Goal: Obtain resource: Download file/media

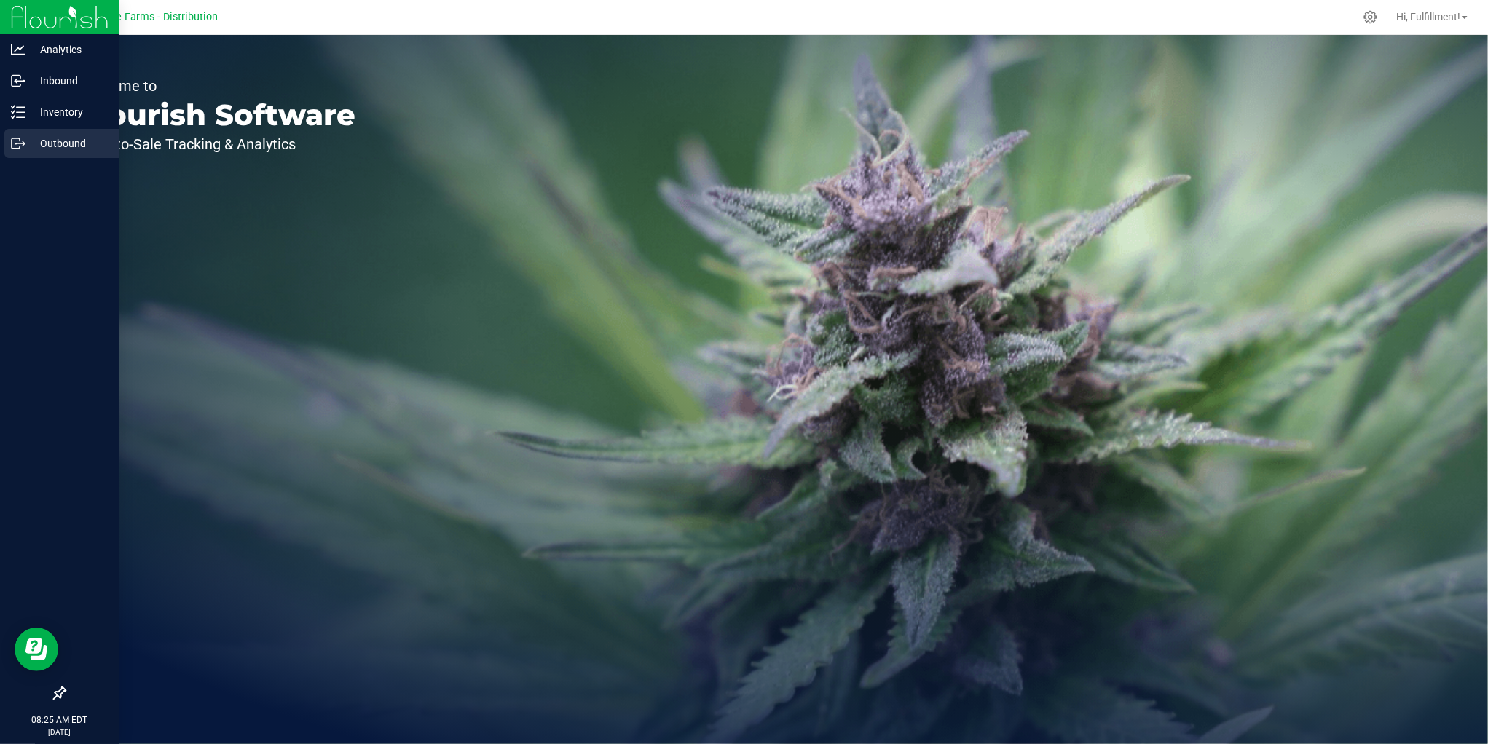
click at [44, 141] on p "Outbound" at bounding box center [68, 143] width 87 height 17
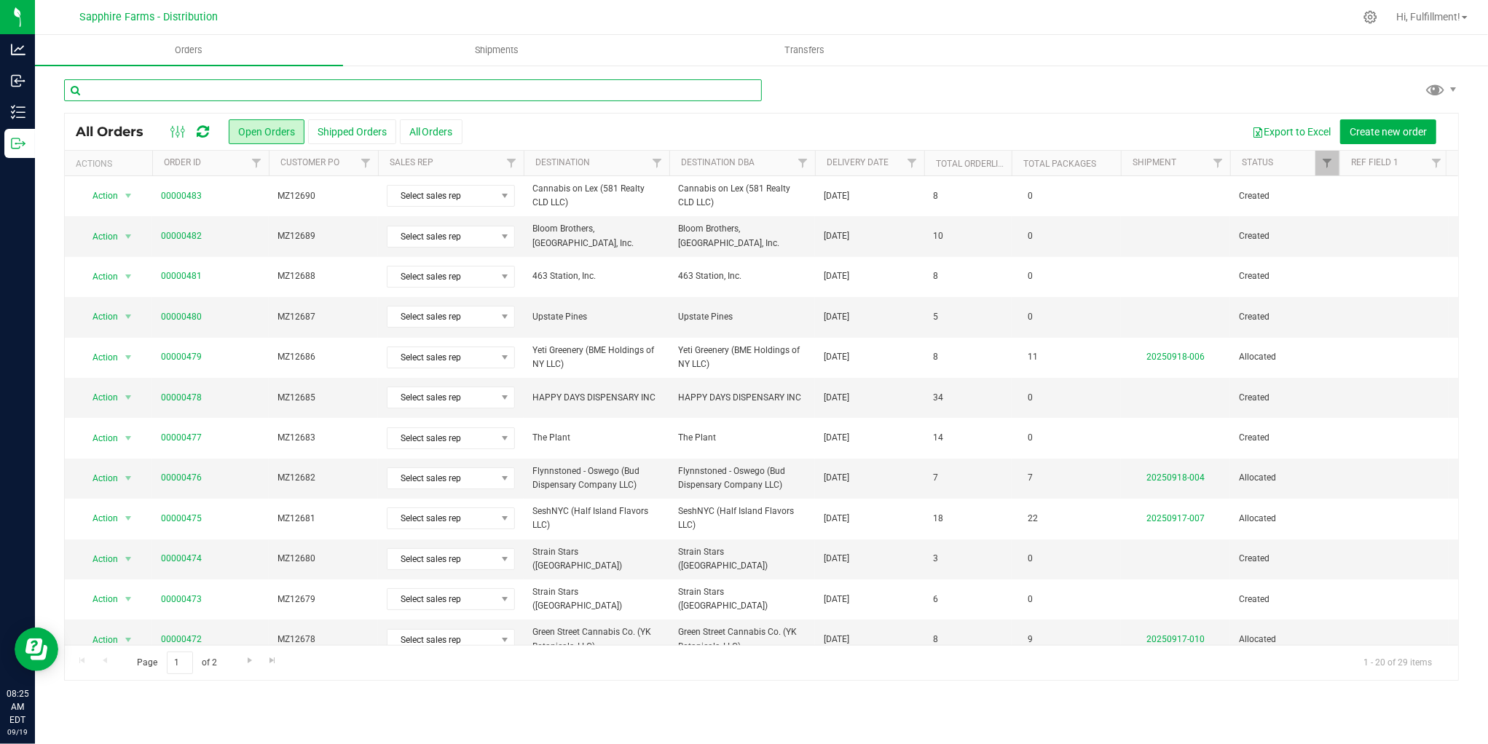
click at [280, 92] on input "text" at bounding box center [413, 90] width 698 height 22
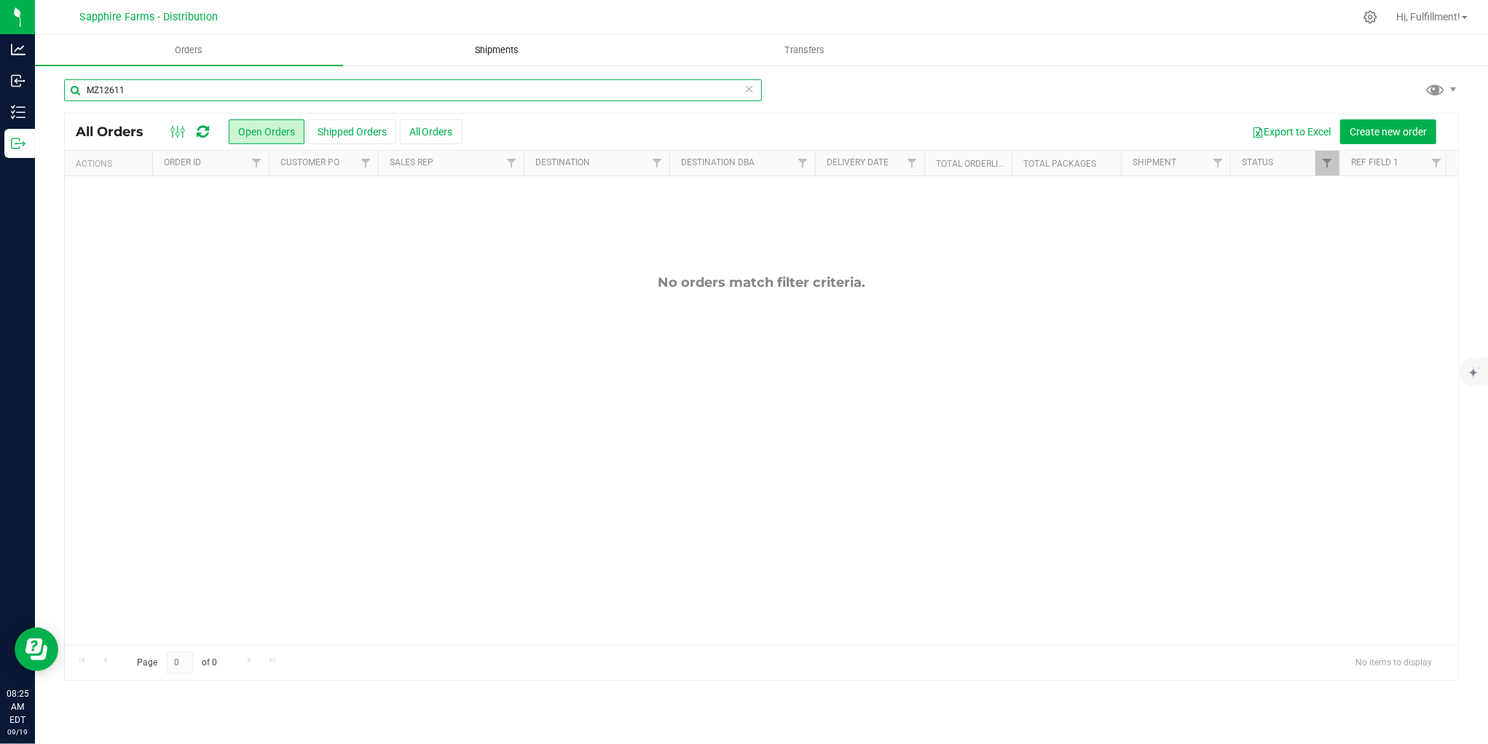
type input "MZ12611"
click at [494, 47] on span "Shipments" at bounding box center [496, 50] width 83 height 13
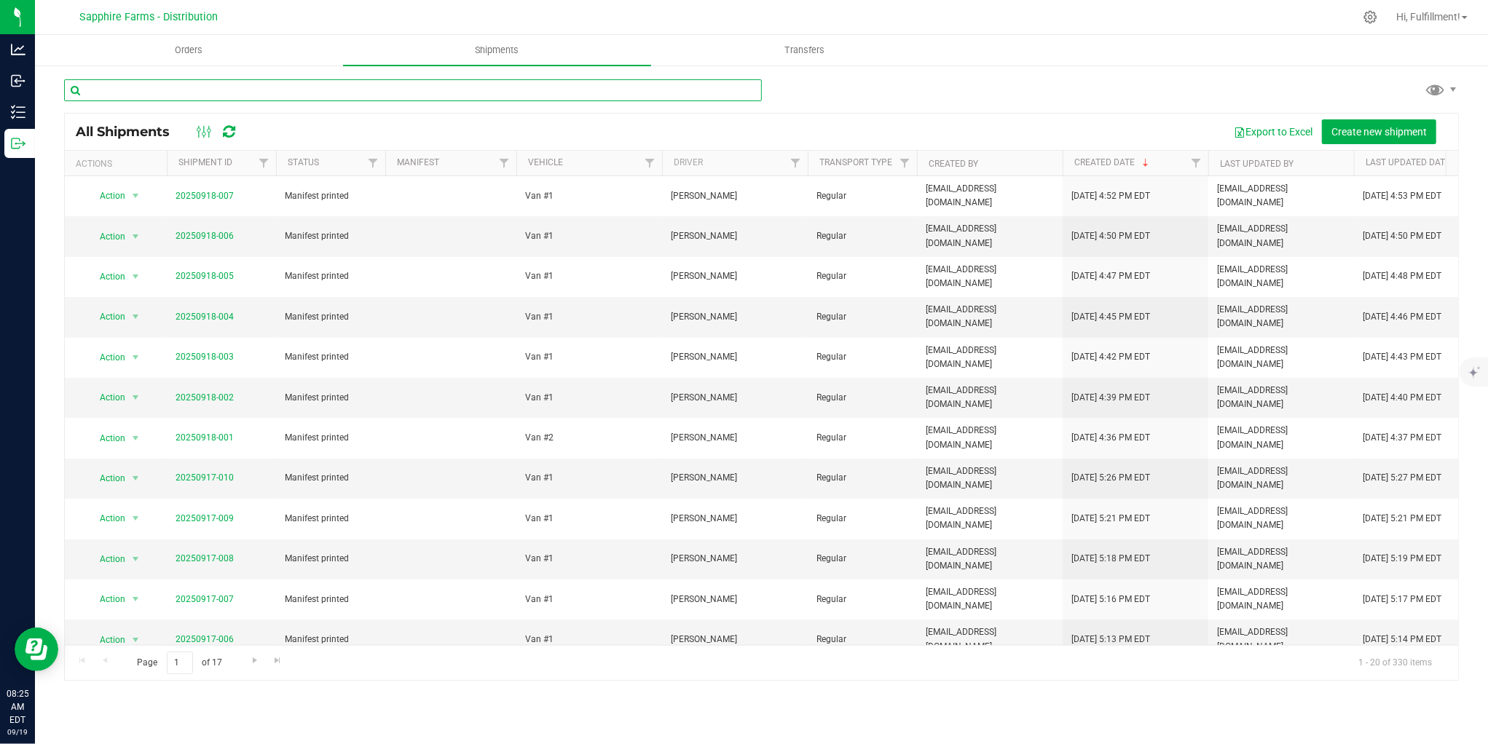
click at [296, 89] on input "text" at bounding box center [413, 90] width 698 height 22
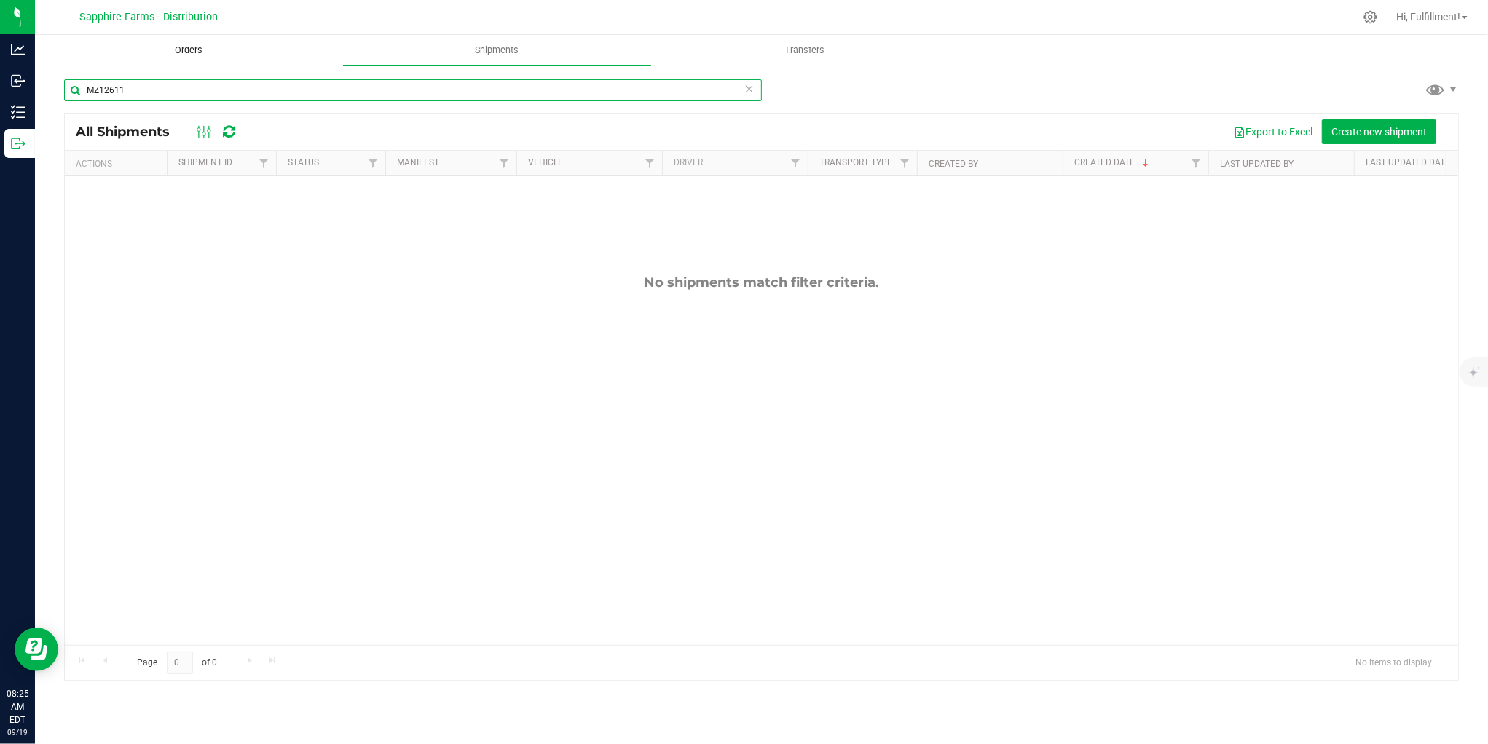
type input "MZ12611"
click at [180, 48] on span "Orders" at bounding box center [188, 50] width 67 height 13
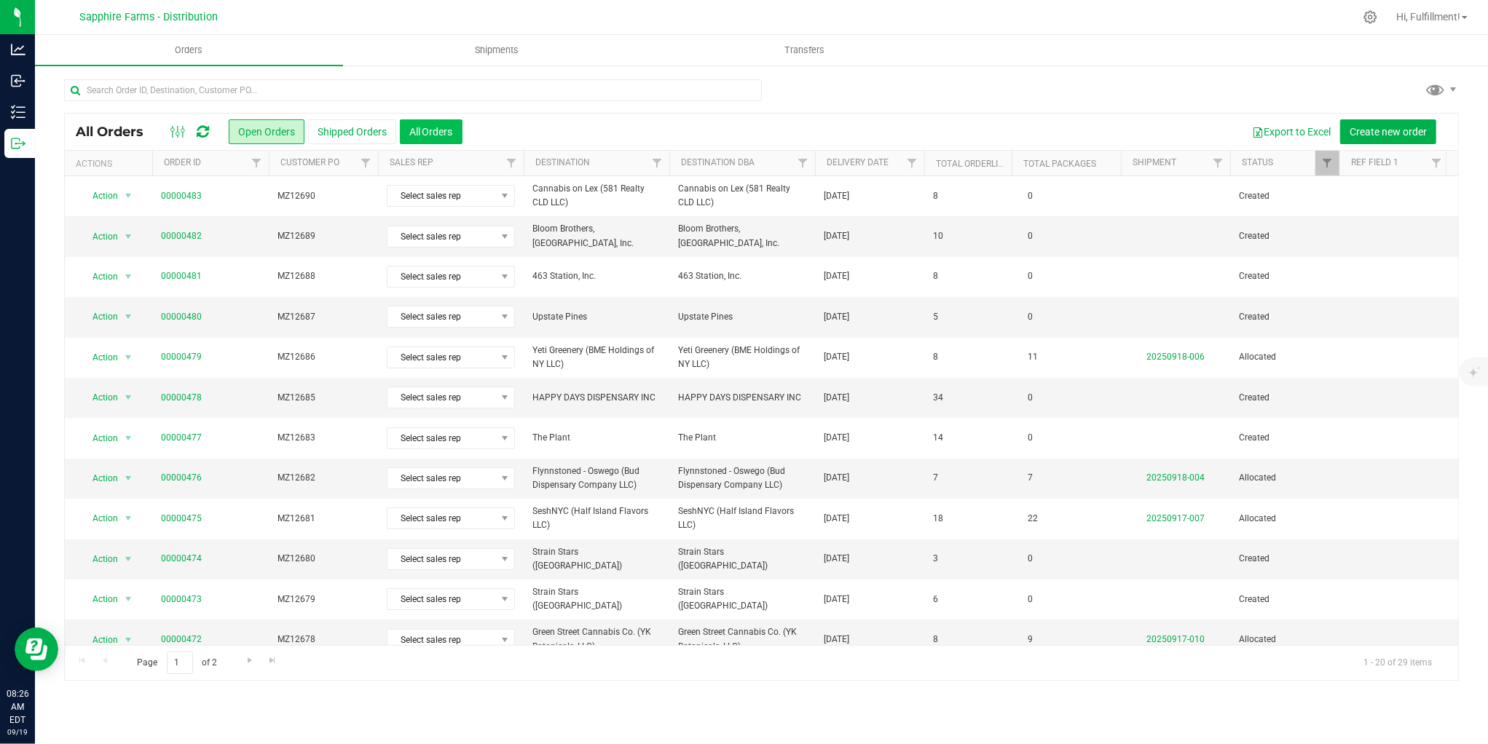
click at [440, 128] on button "All Orders" at bounding box center [431, 131] width 63 height 25
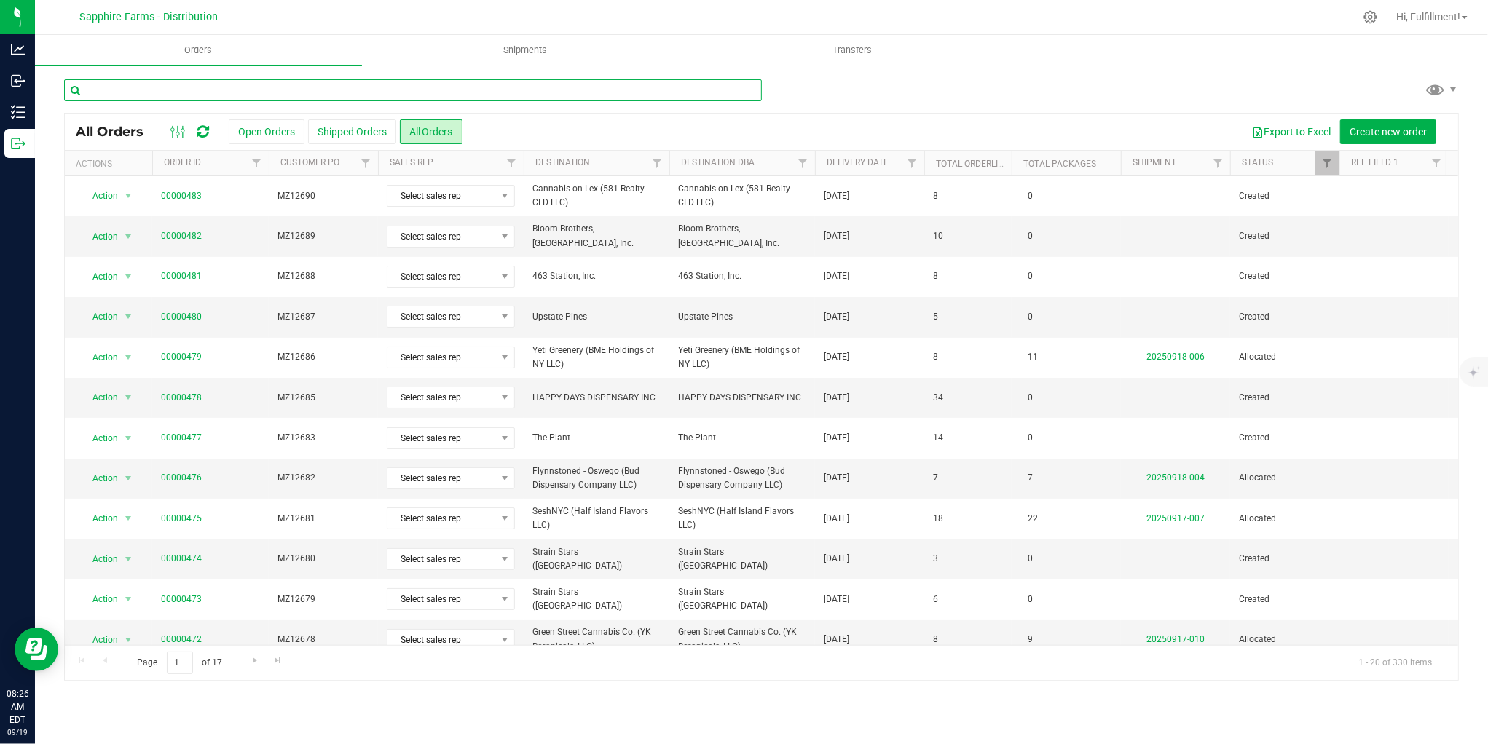
click at [231, 84] on input "text" at bounding box center [413, 90] width 698 height 22
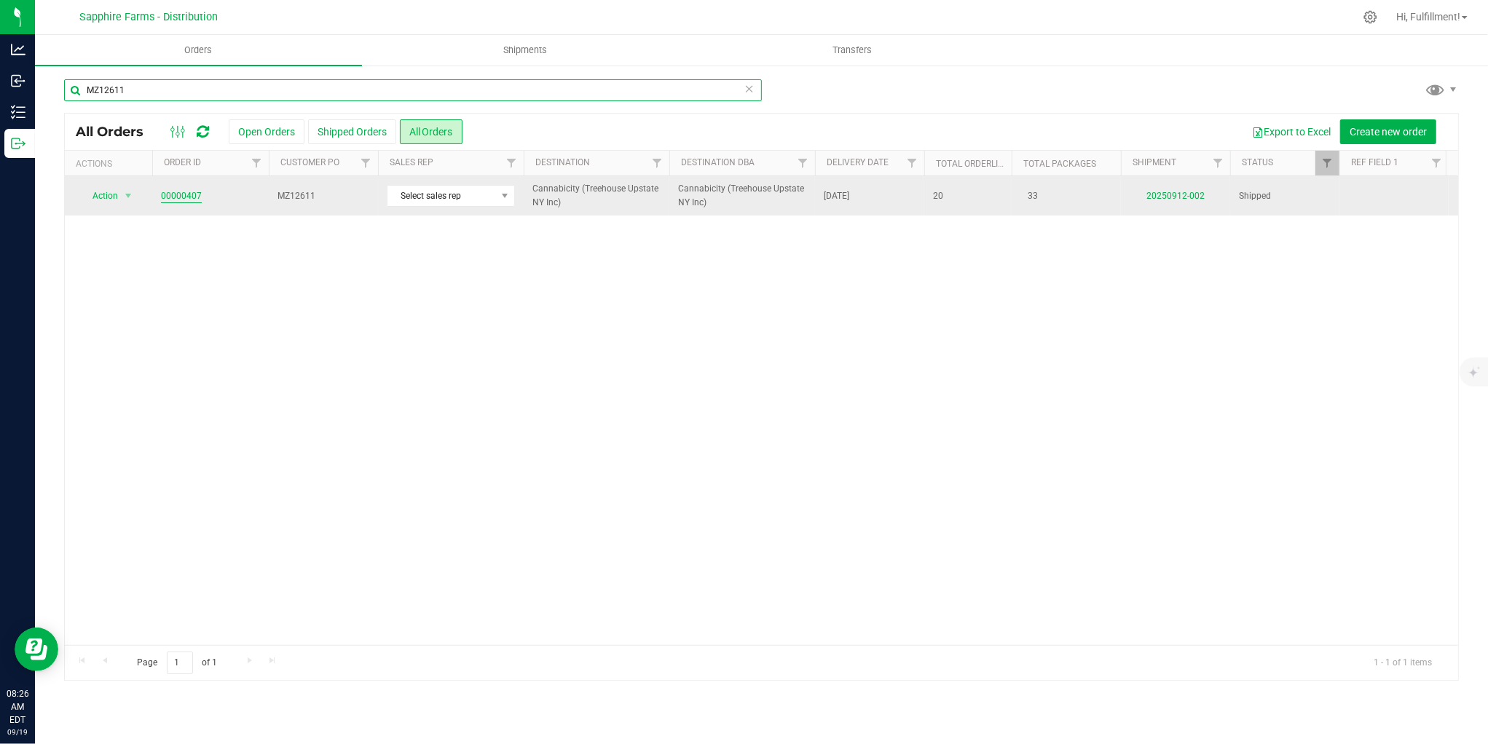
type input "MZ12611"
click at [181, 199] on link "00000407" at bounding box center [181, 196] width 41 height 14
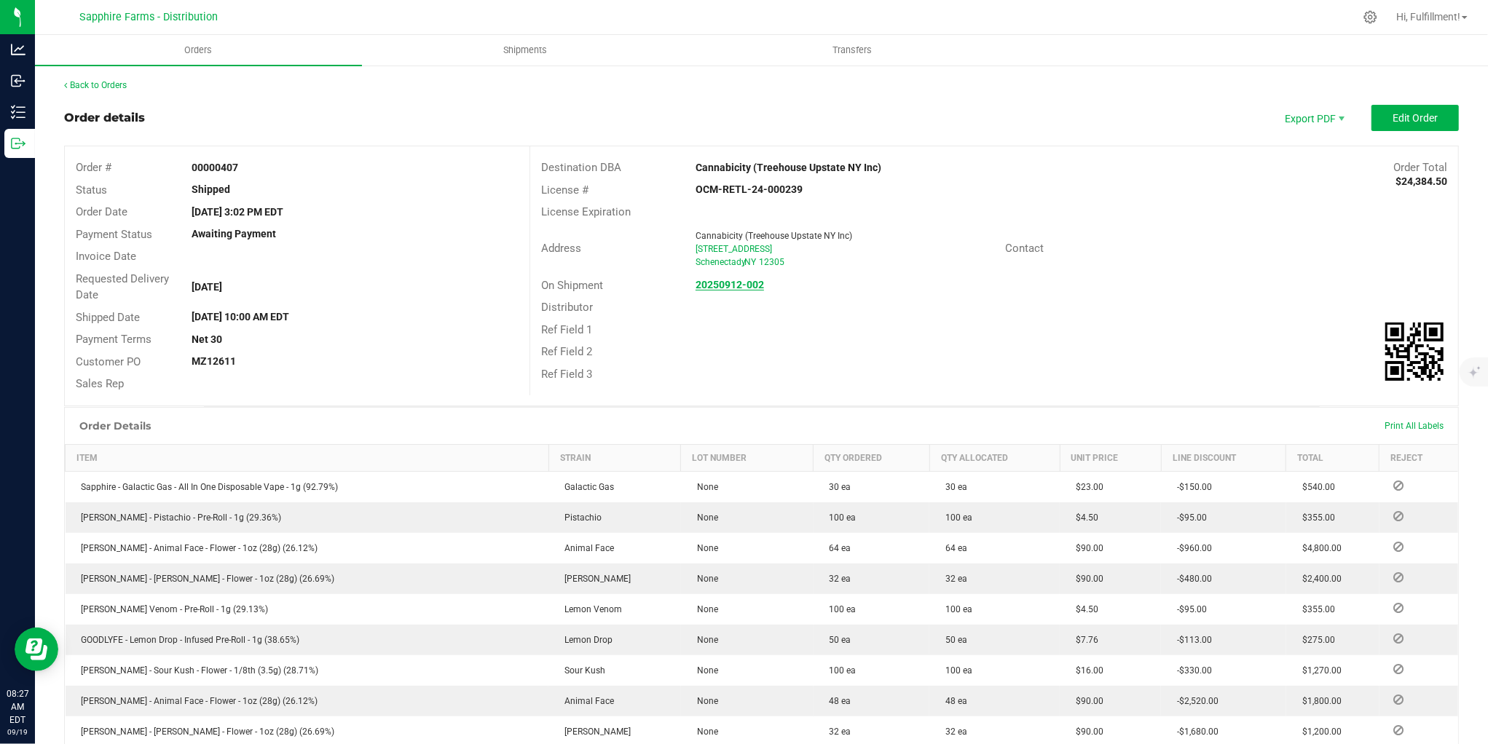
click at [747, 284] on strong "20250912-002" at bounding box center [730, 285] width 68 height 12
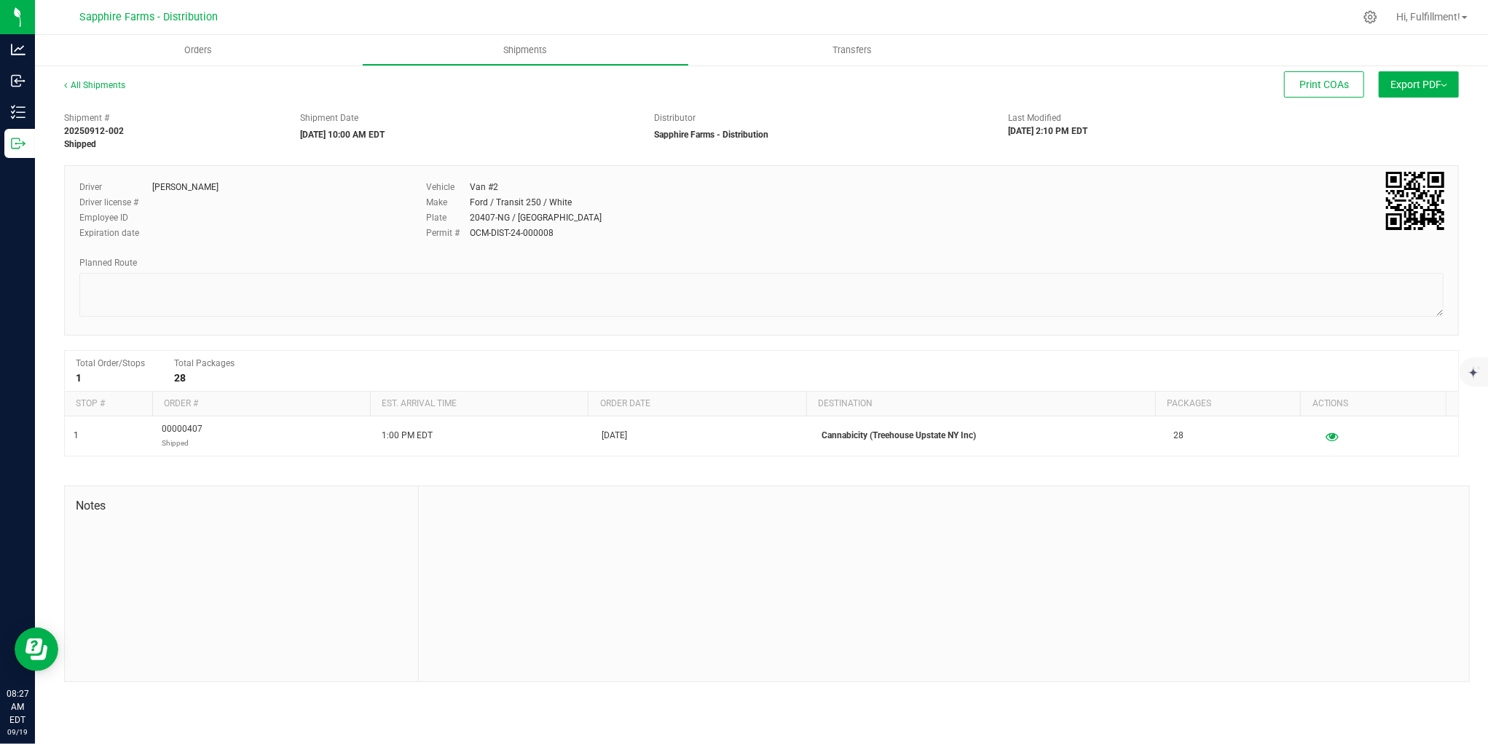
click at [1402, 90] on button "Export PDF" at bounding box center [1419, 84] width 80 height 26
click at [1402, 114] on span "Manifest by Package ID" at bounding box center [1397, 116] width 93 height 10
